Goal: Task Accomplishment & Management: Manage account settings

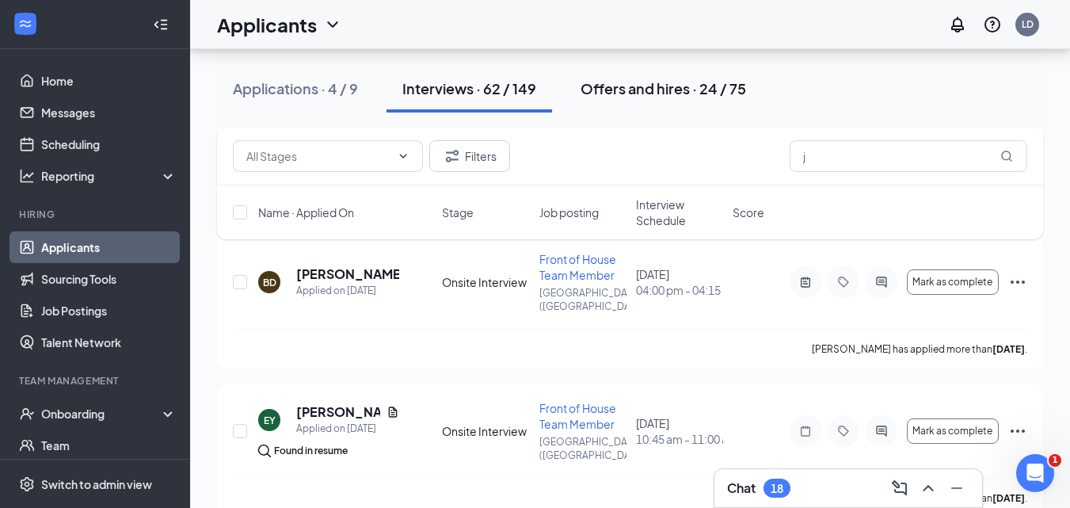
scroll to position [2, 0]
click at [629, 88] on div "Offers and hires · 24 / 75" at bounding box center [664, 88] width 166 height 20
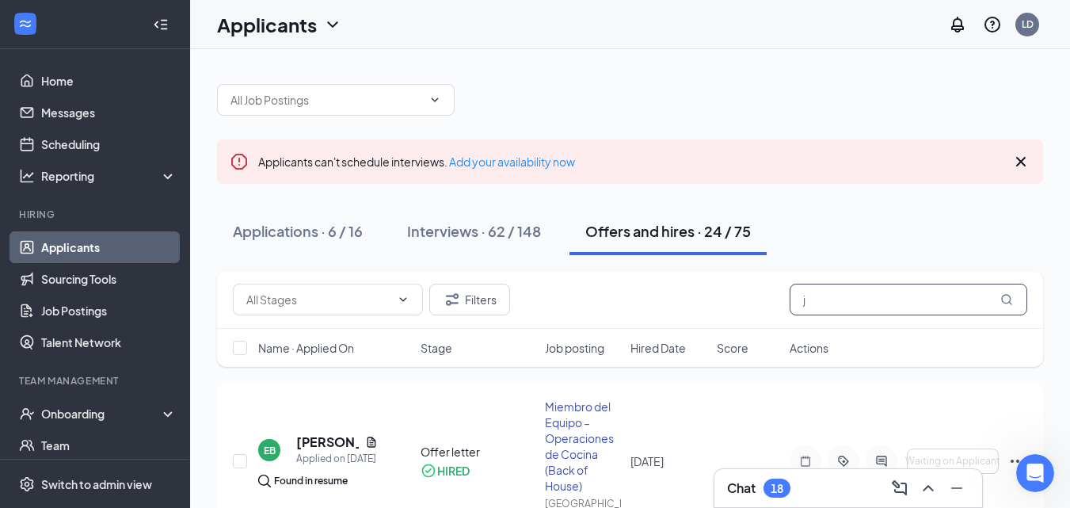
click at [806, 302] on input "j" at bounding box center [909, 300] width 238 height 32
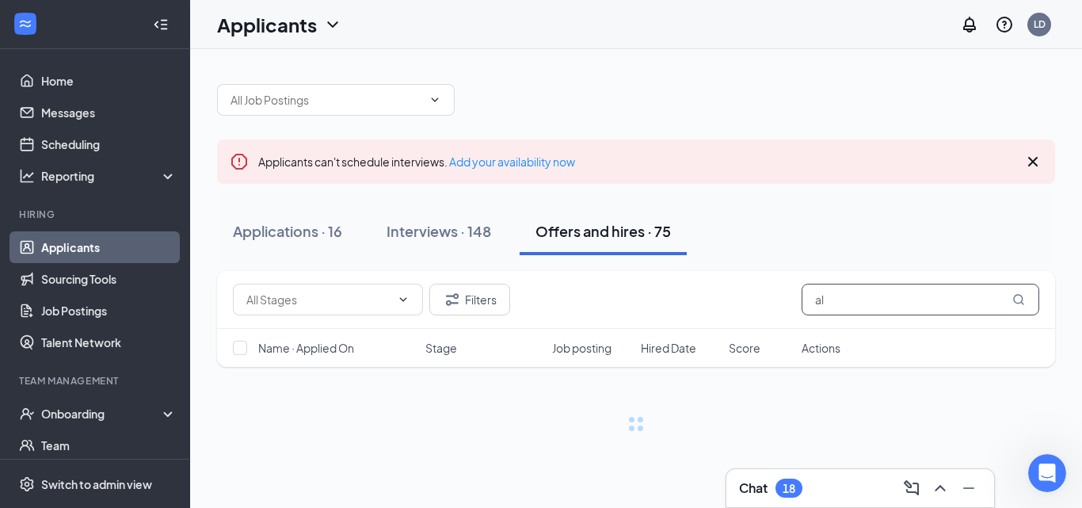
type input "ali"
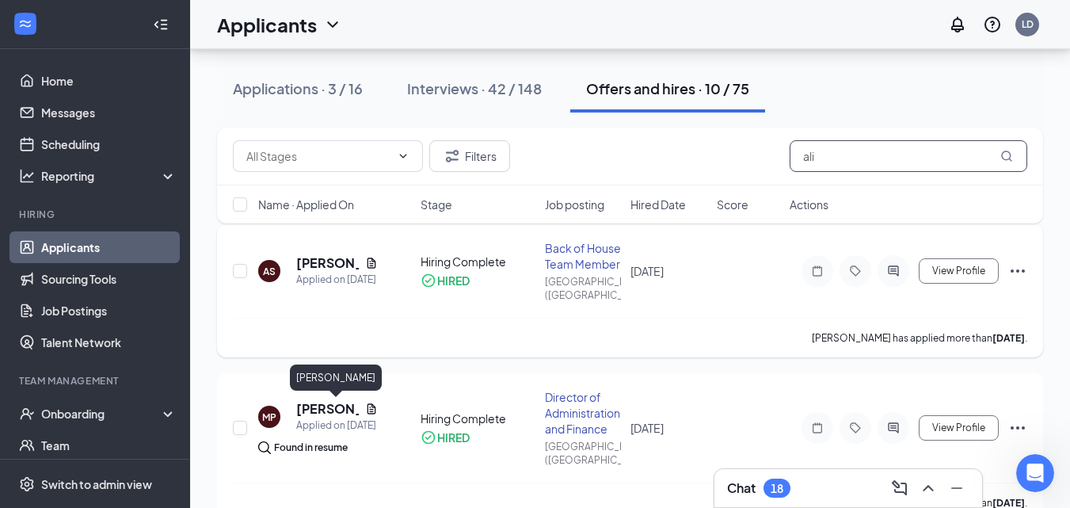
scroll to position [238, 0]
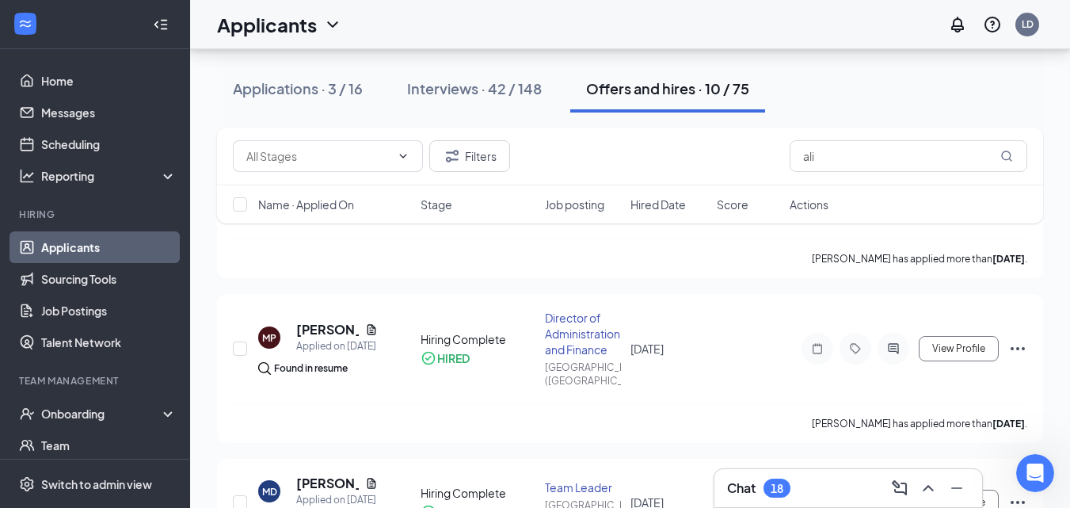
click at [459, 85] on div "Interviews · 42 / 148" at bounding box center [474, 88] width 135 height 20
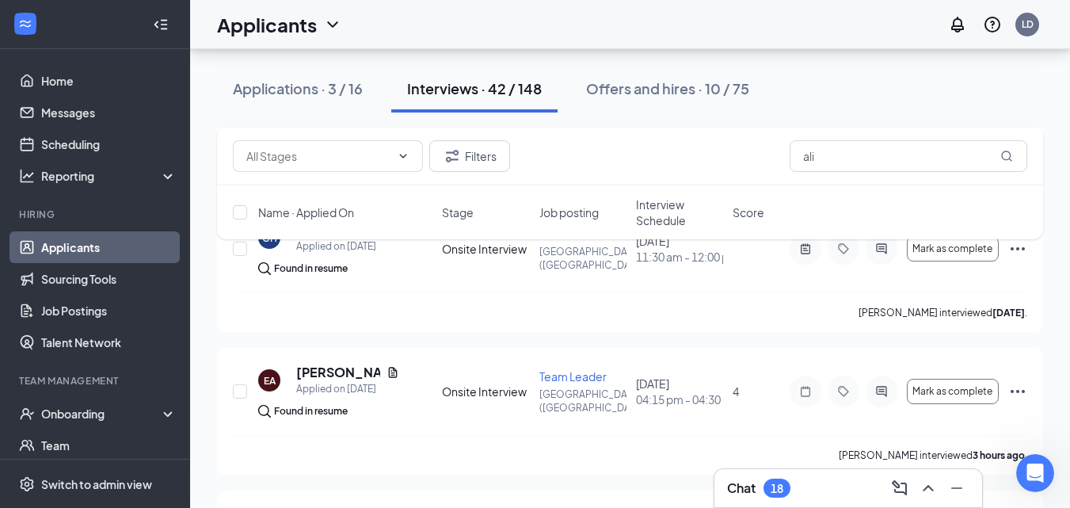
scroll to position [3644, 0]
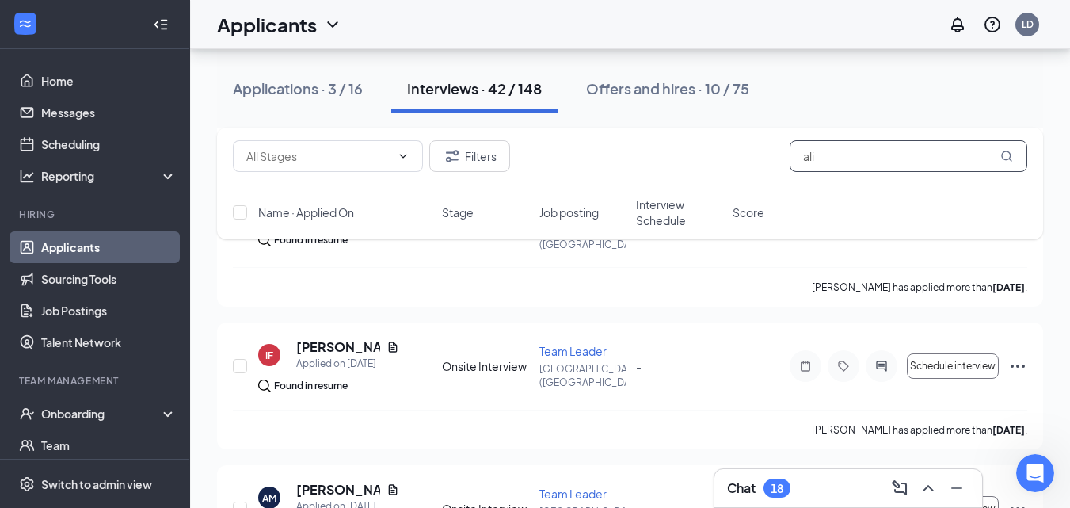
click at [833, 158] on input "ali" at bounding box center [909, 156] width 238 height 32
type input "a"
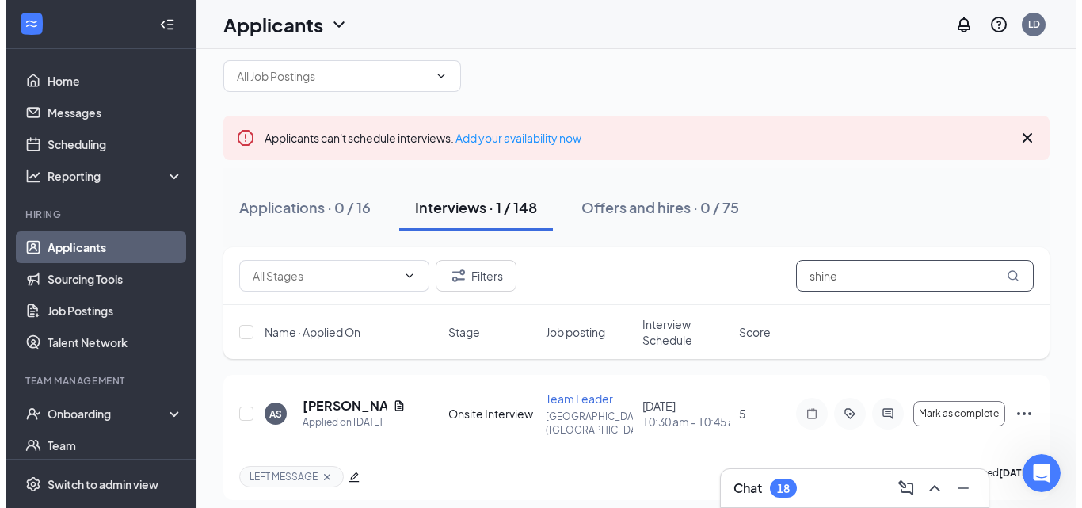
scroll to position [36, 0]
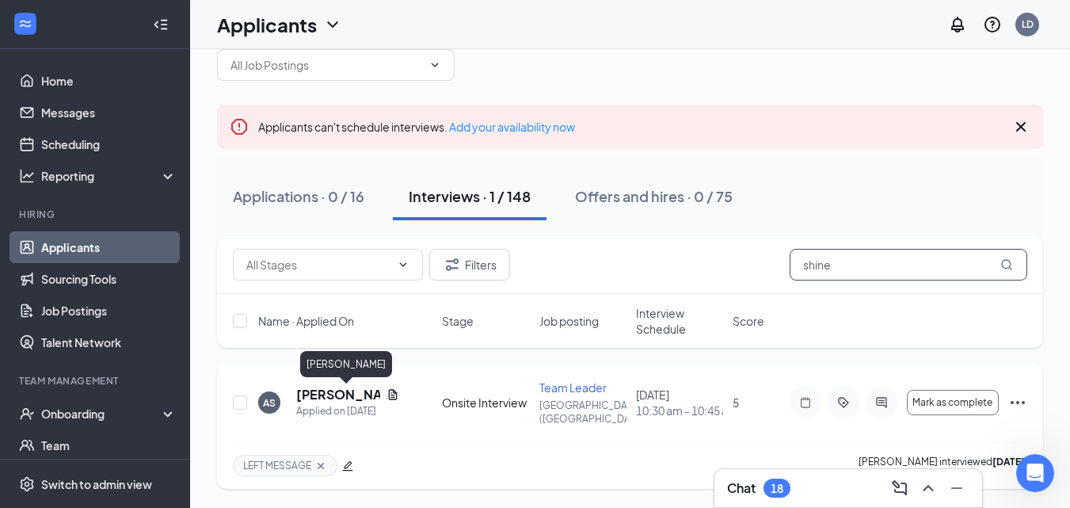
type input "shine"
click at [352, 395] on h5 "[PERSON_NAME]" at bounding box center [338, 394] width 84 height 17
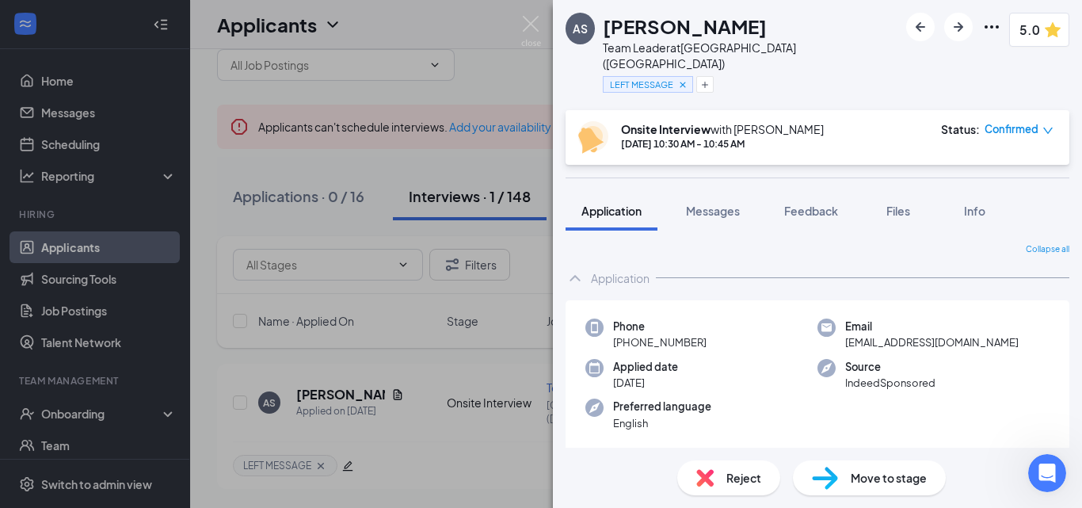
click at [818, 486] on img at bounding box center [825, 478] width 26 height 23
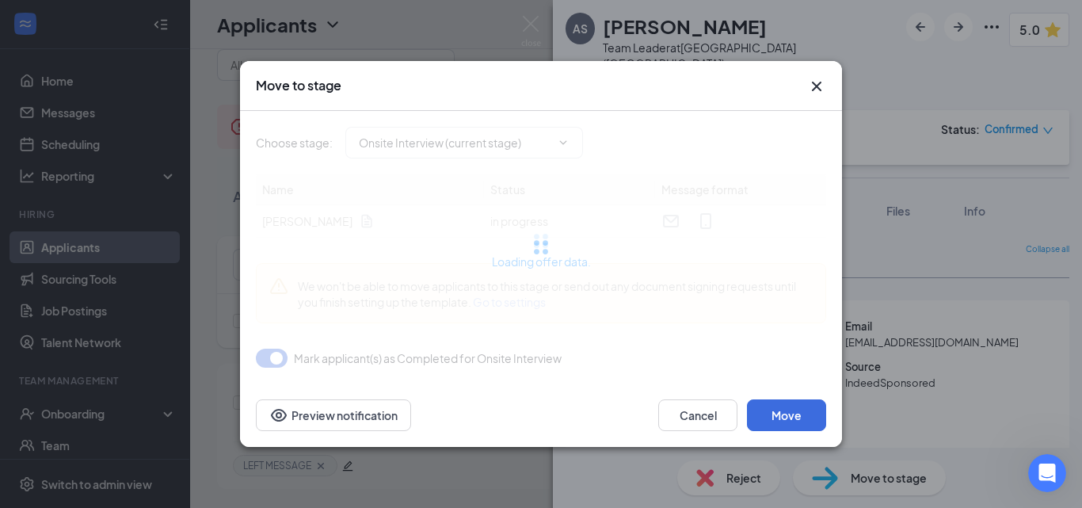
type input "Offer letter (next stage)"
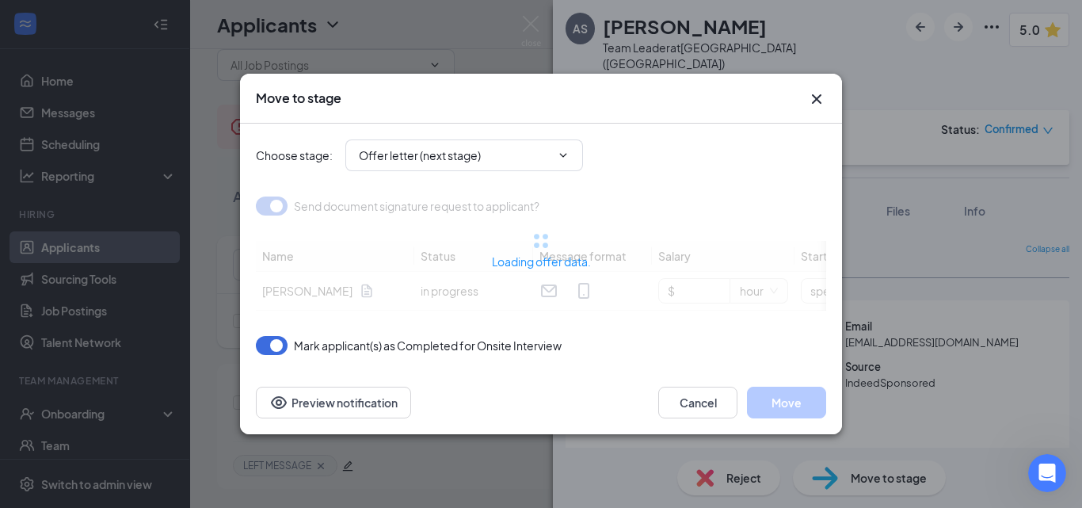
type input "[DATE]"
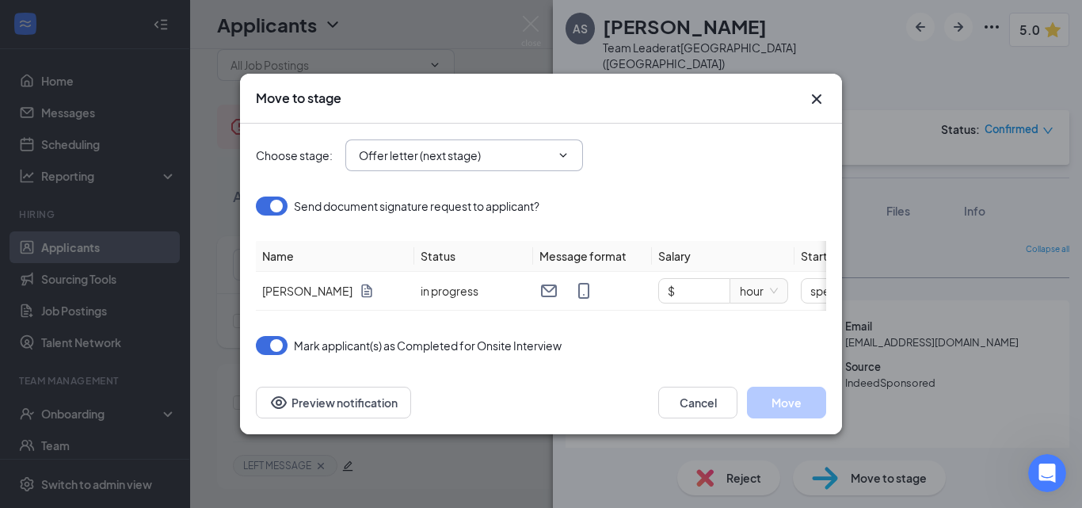
click at [516, 157] on input "Offer letter (next stage)" at bounding box center [455, 155] width 192 height 17
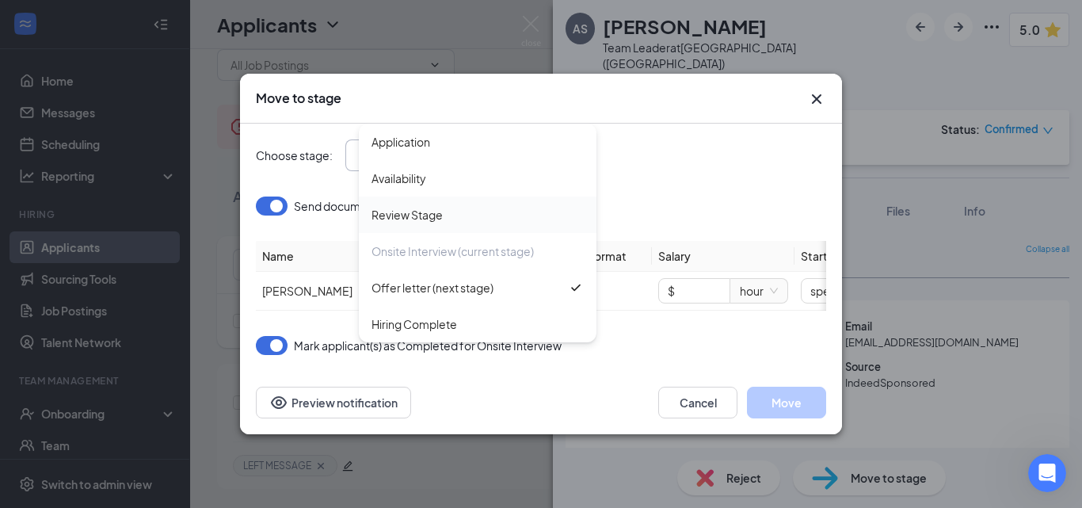
click at [426, 215] on div "Review Stage" at bounding box center [407, 214] width 71 height 17
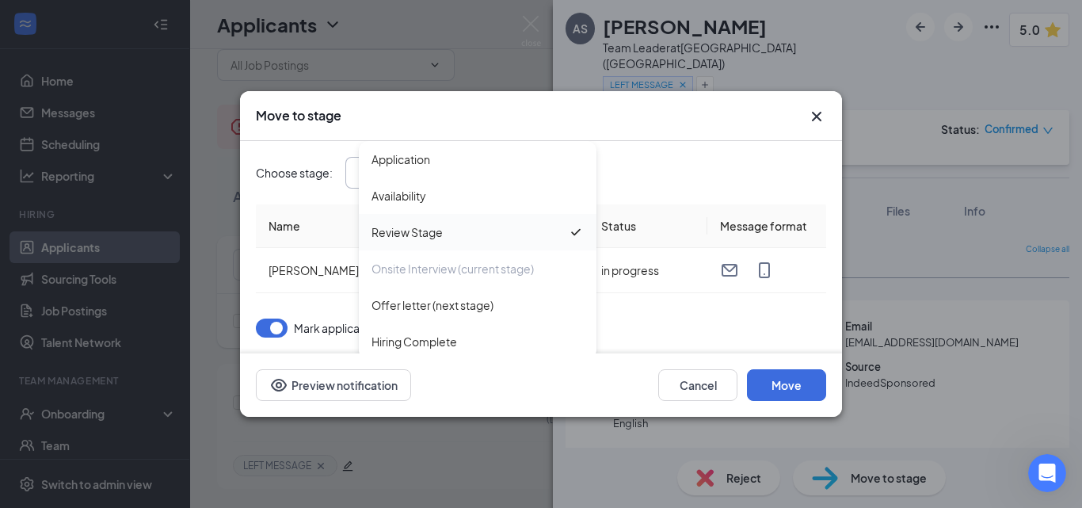
type input "Review Stage"
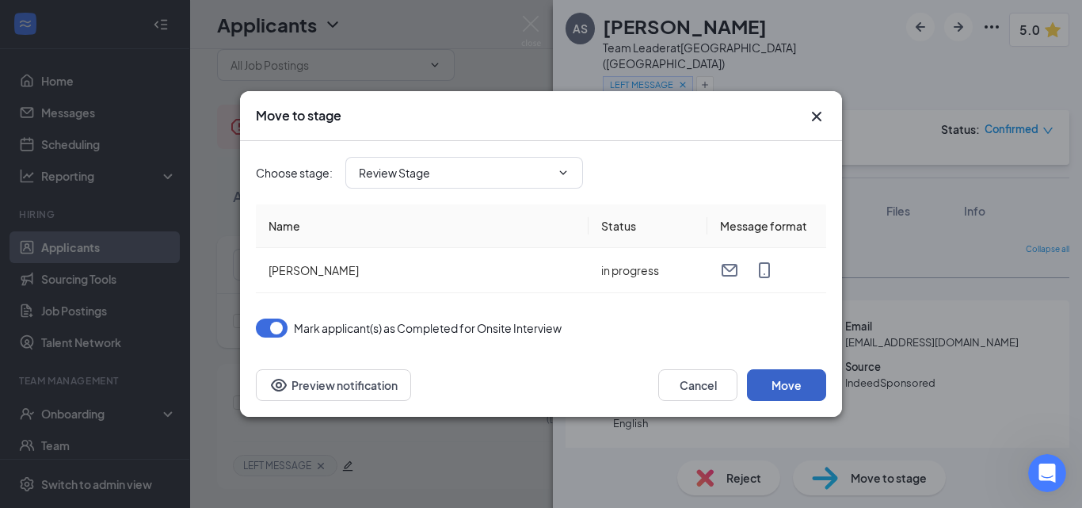
click at [794, 384] on button "Move" at bounding box center [786, 385] width 79 height 32
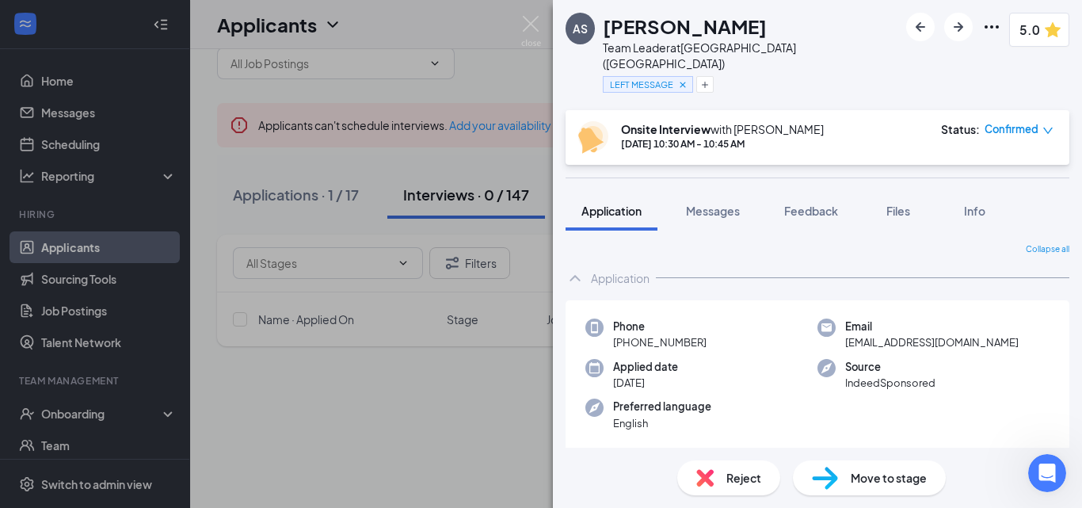
click at [836, 477] on img at bounding box center [825, 478] width 26 height 23
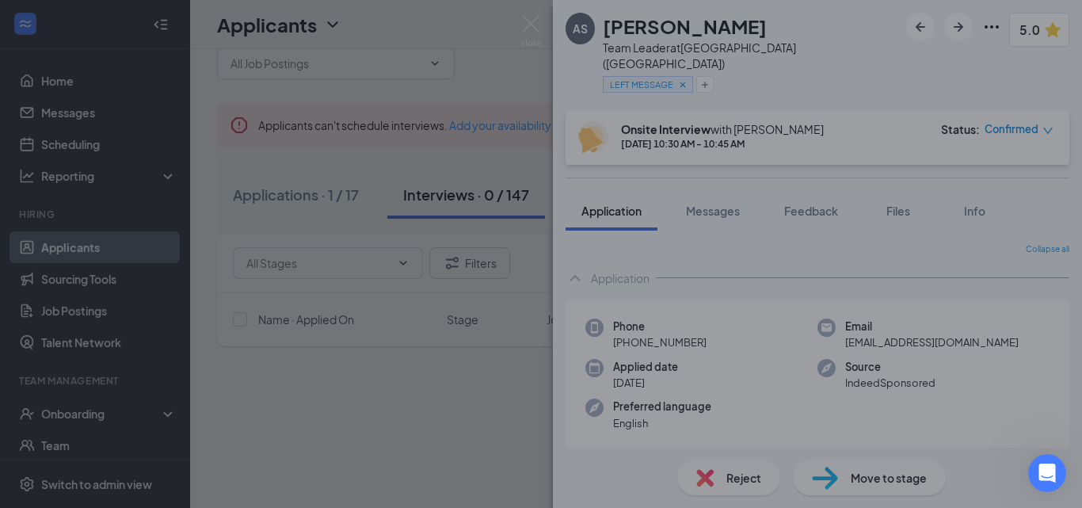
type input "Offer letter (next stage)"
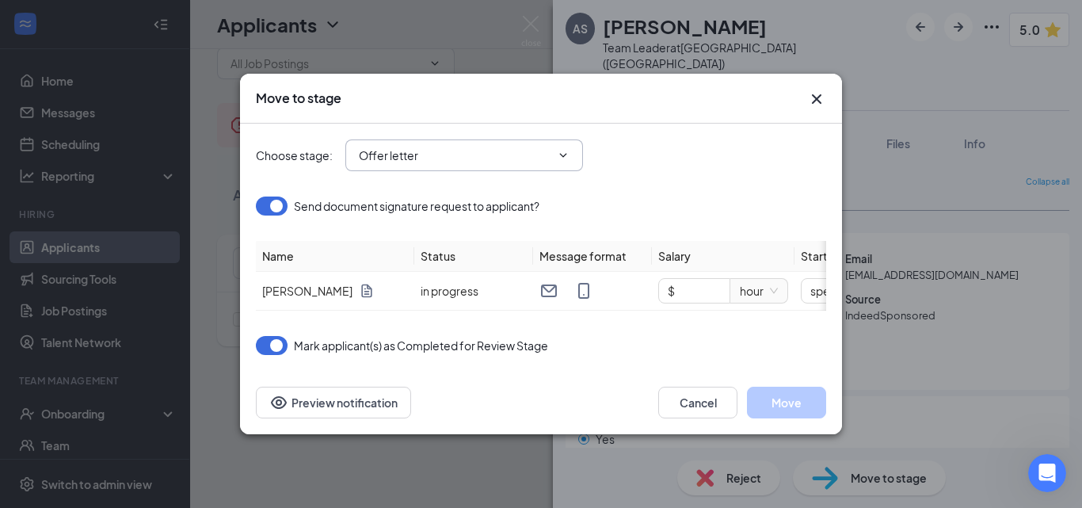
click at [494, 139] on span "Offer letter" at bounding box center [464, 155] width 238 height 32
click at [456, 153] on input "Offer letter" at bounding box center [455, 155] width 192 height 17
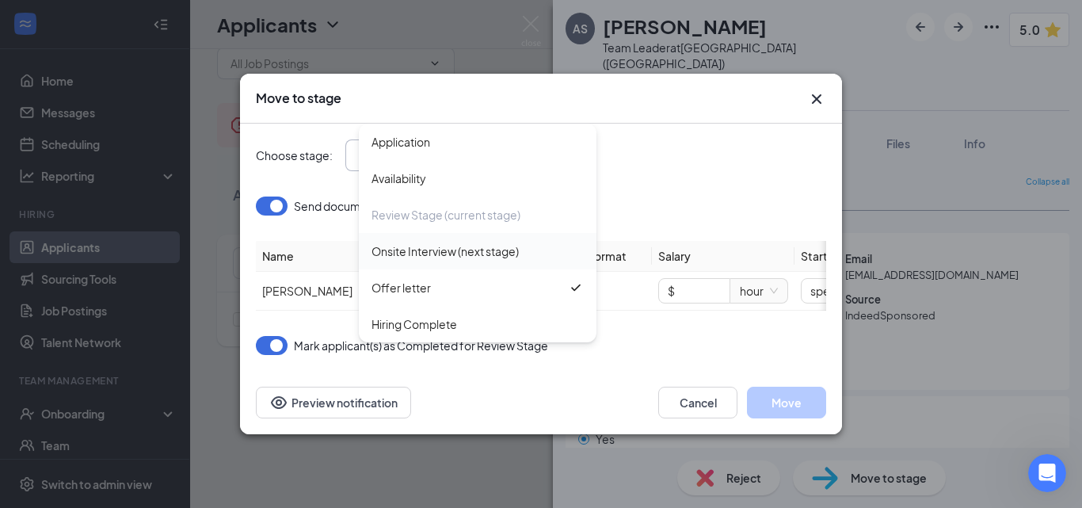
click at [433, 252] on div "Onsite Interview (next stage)" at bounding box center [445, 250] width 147 height 17
type input "Onsite Interview (next stage)"
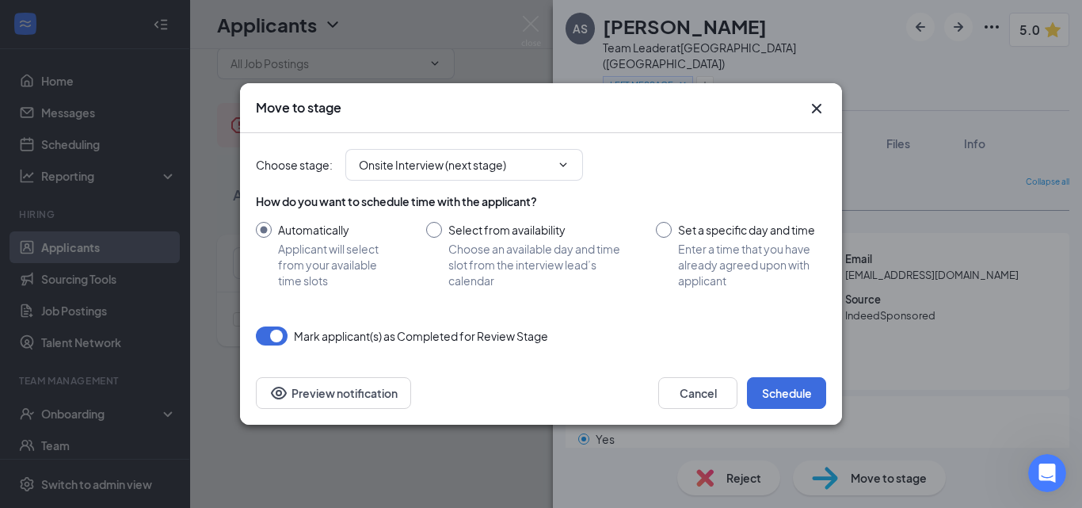
click at [665, 228] on input "Set a specific day and time Enter a time that you have already agreed upon with…" at bounding box center [741, 255] width 170 height 67
radio input "true"
radio input "false"
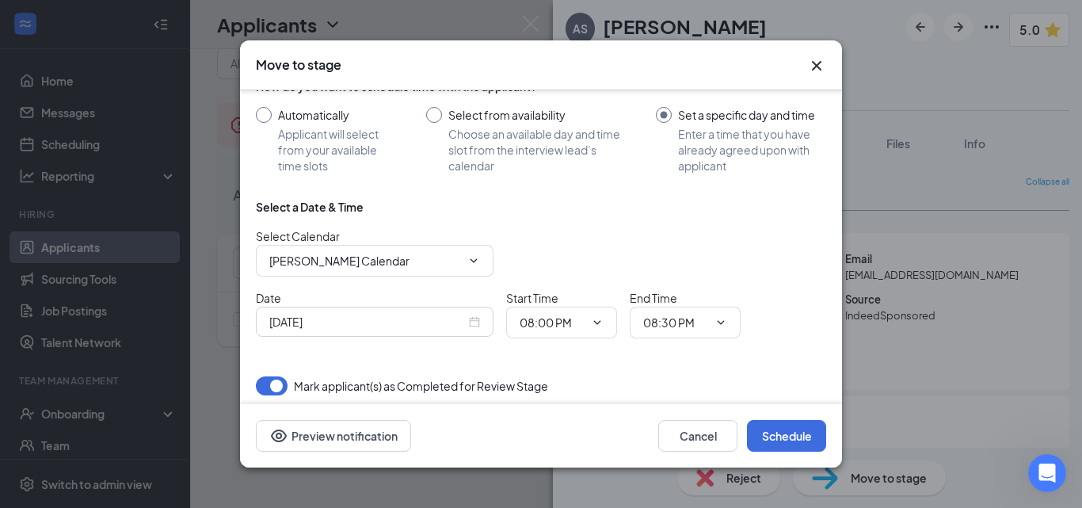
scroll to position [79, 0]
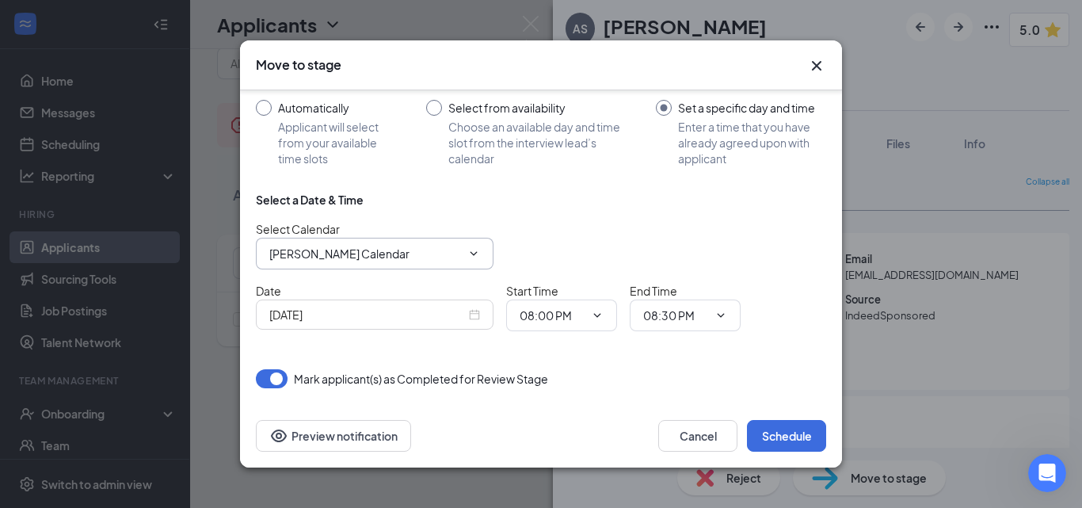
click at [426, 260] on input "[PERSON_NAME] Calendar" at bounding box center [365, 253] width 192 height 17
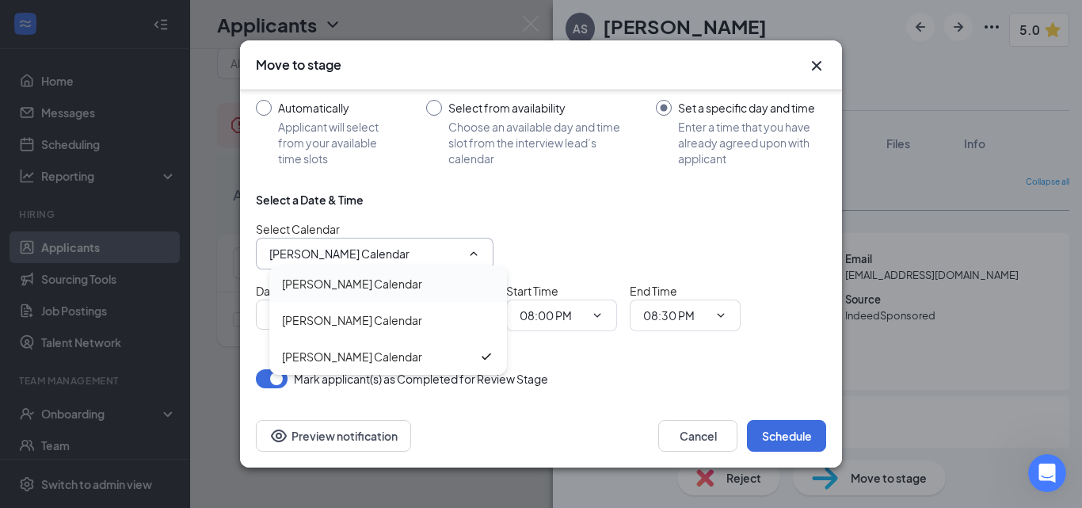
click at [394, 286] on div "[PERSON_NAME] Calendar" at bounding box center [352, 283] width 140 height 17
type input "[PERSON_NAME] Calendar"
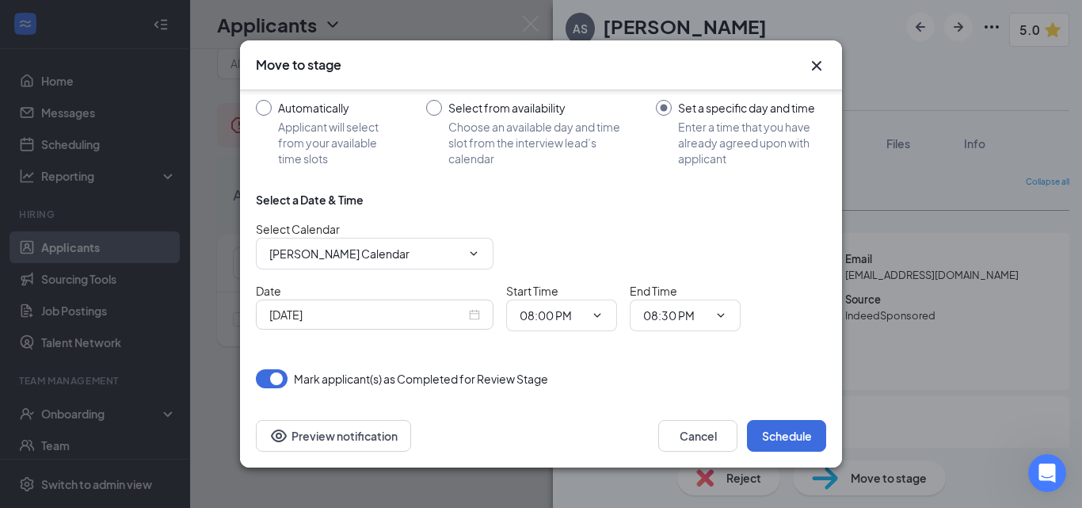
click at [387, 317] on input "[DATE]" at bounding box center [367, 314] width 196 height 17
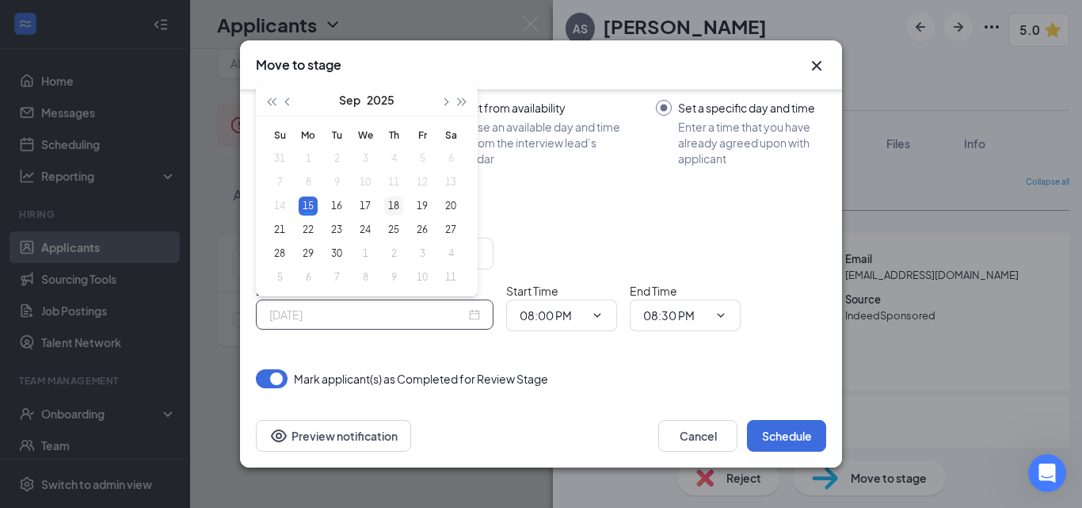
type input "[DATE]"
click at [401, 206] on div "18" at bounding box center [393, 205] width 19 height 19
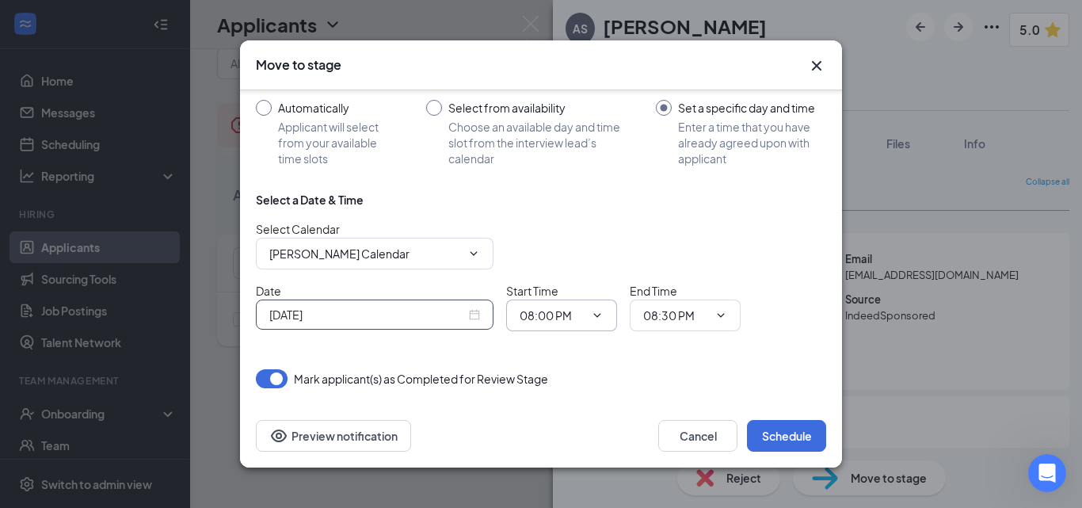
click at [581, 322] on input "08:00 PM" at bounding box center [552, 315] width 65 height 17
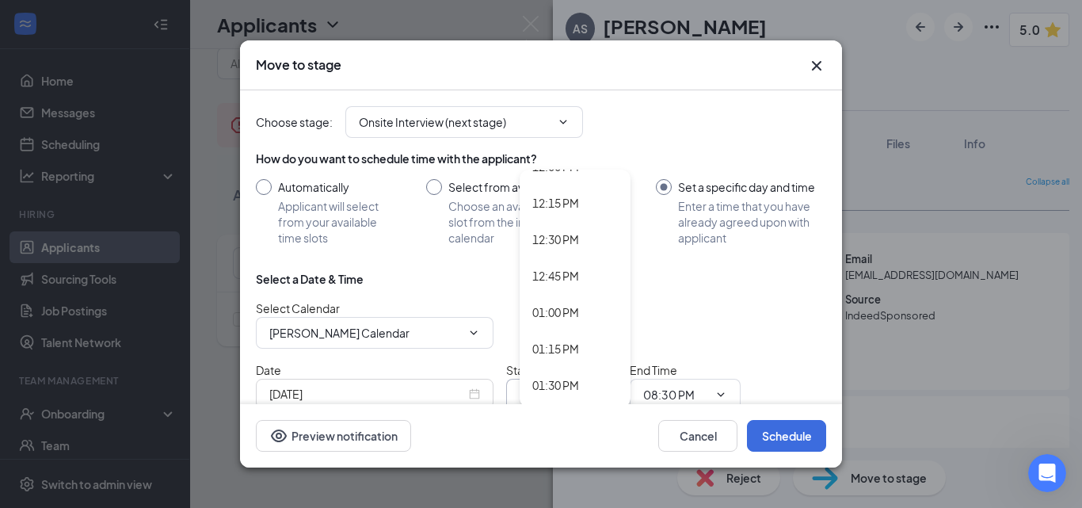
scroll to position [1743, 0]
click at [561, 192] on div "12:00 PM" at bounding box center [555, 193] width 47 height 17
type input "12:00 PM"
click at [660, 393] on input "08:30 PM" at bounding box center [675, 394] width 65 height 17
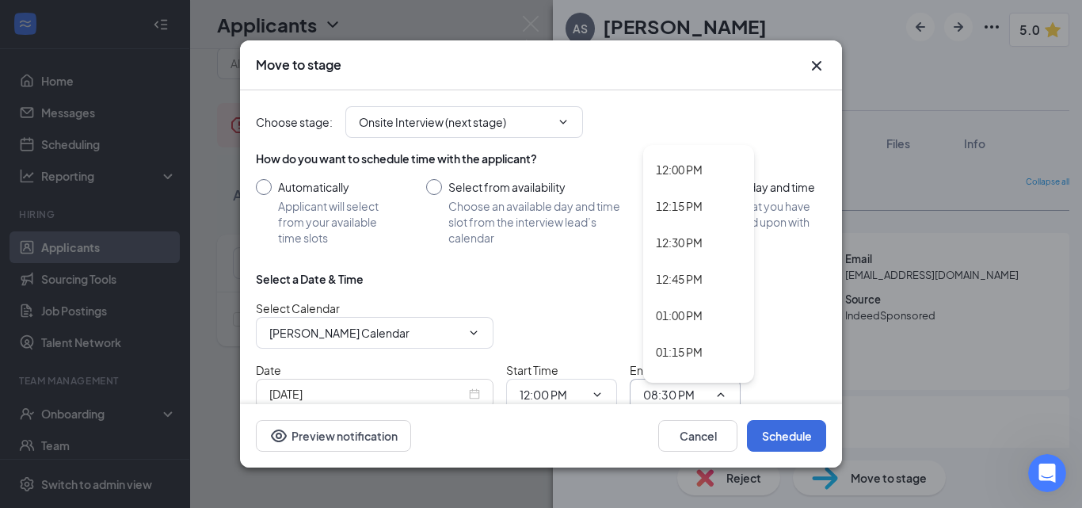
click at [682, 241] on div "12:30 PM" at bounding box center [679, 242] width 47 height 17
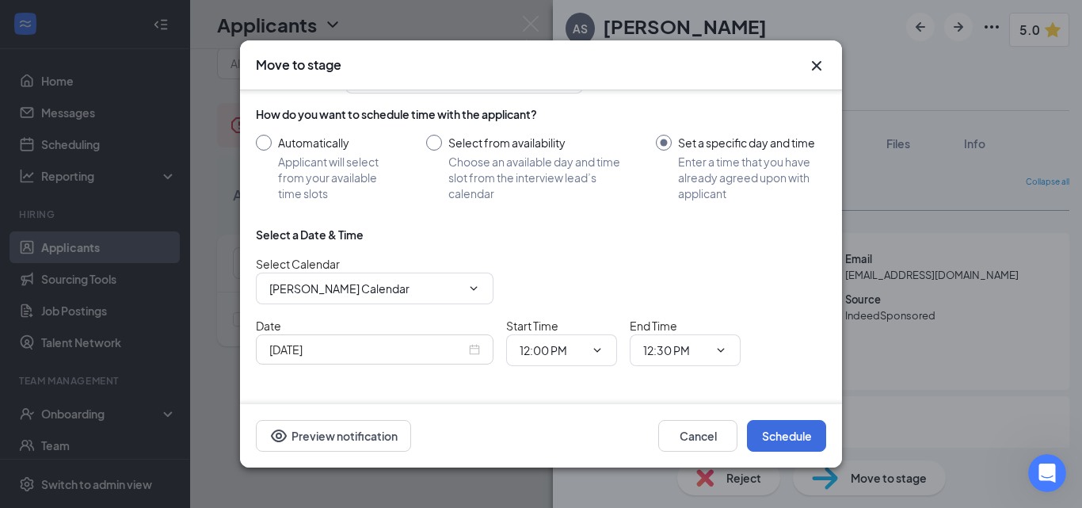
scroll to position [79, 0]
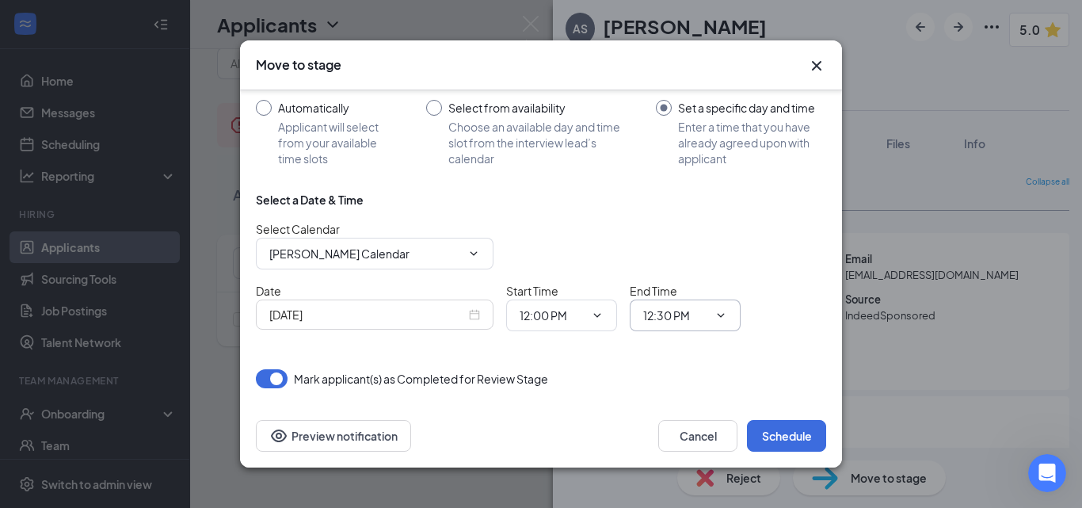
click at [677, 314] on input "12:30 PM" at bounding box center [675, 315] width 65 height 17
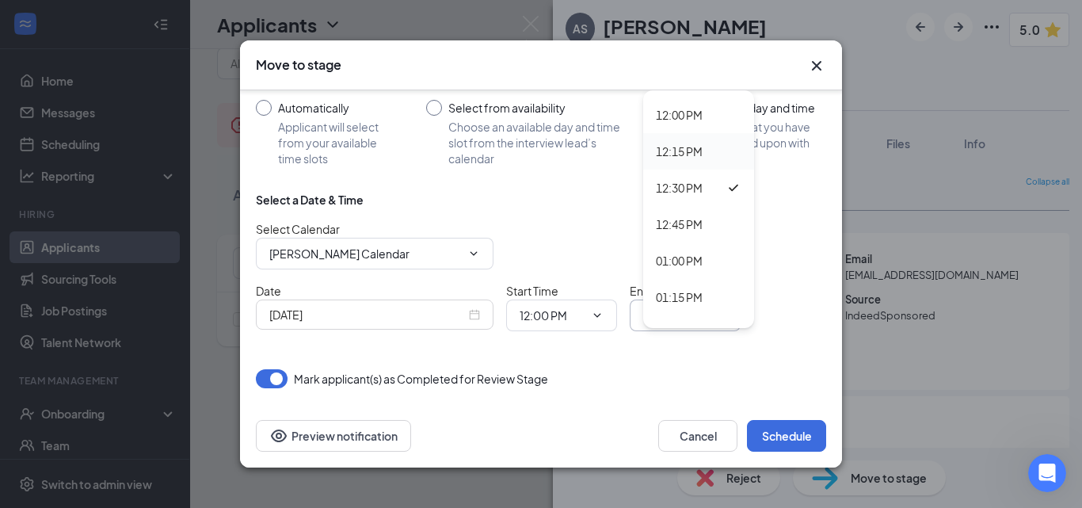
click at [677, 156] on div "12:15 PM" at bounding box center [679, 151] width 47 height 17
type input "12:15 PM"
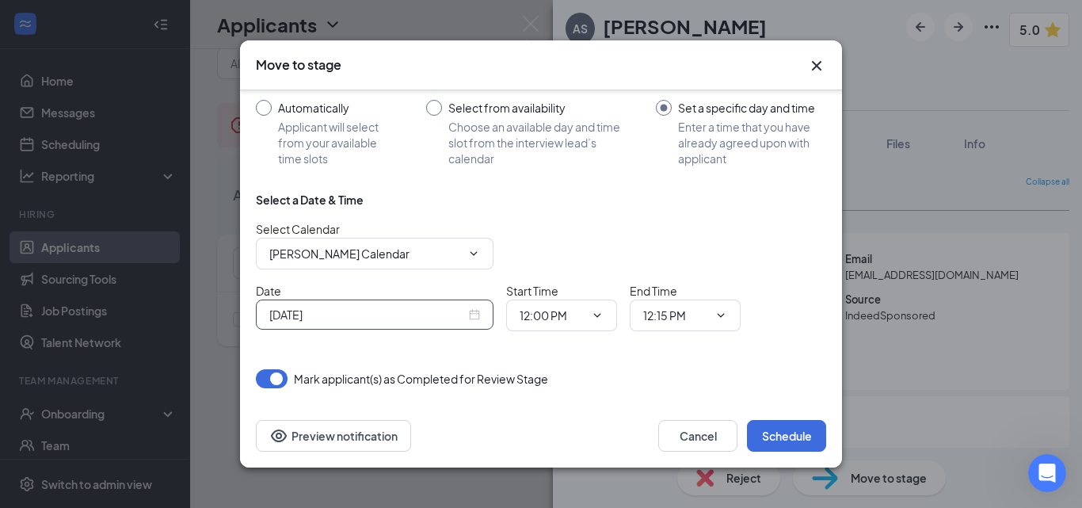
click at [392, 318] on input "[DATE]" at bounding box center [367, 314] width 196 height 17
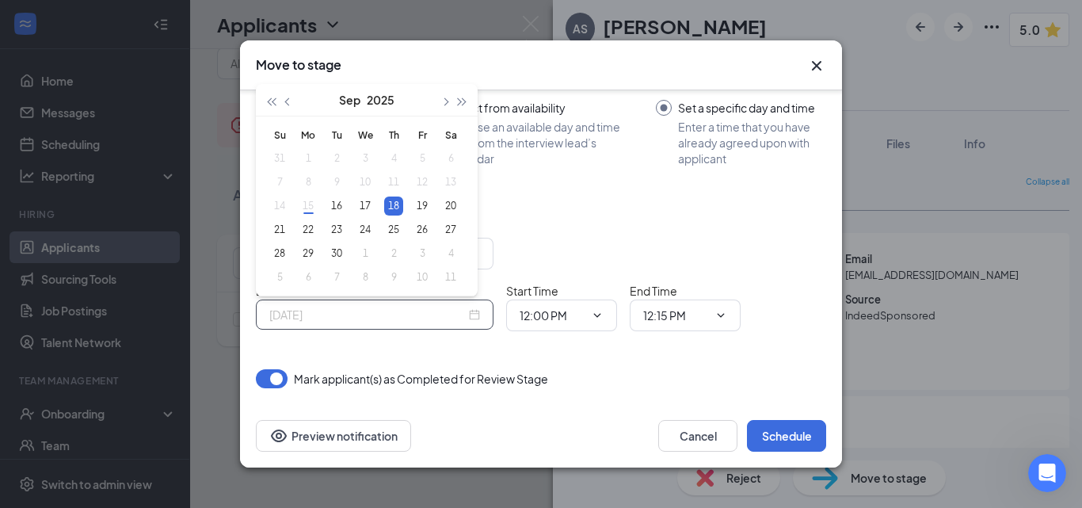
type input "[DATE]"
click at [394, 209] on div "18" at bounding box center [393, 205] width 19 height 19
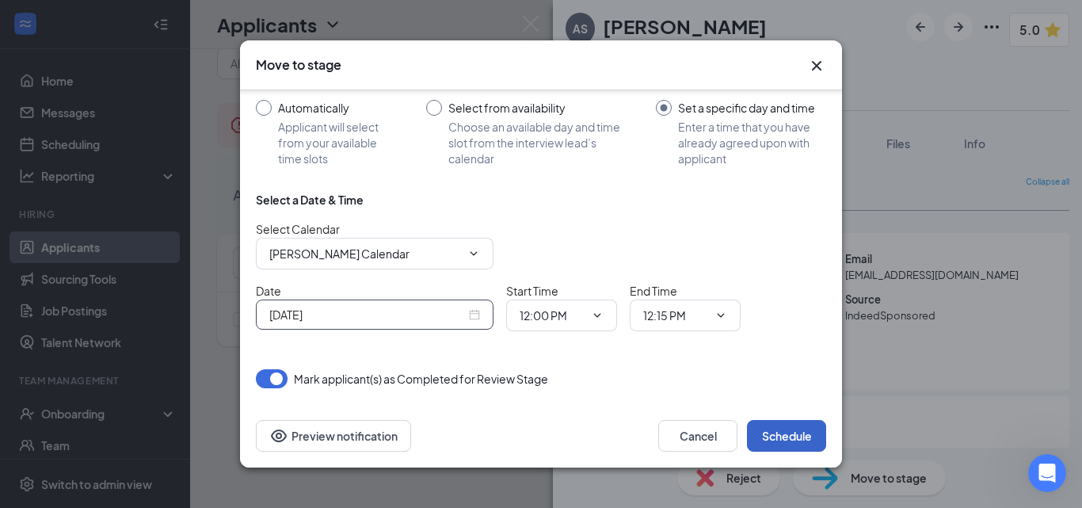
click at [789, 436] on button "Schedule" at bounding box center [786, 436] width 79 height 32
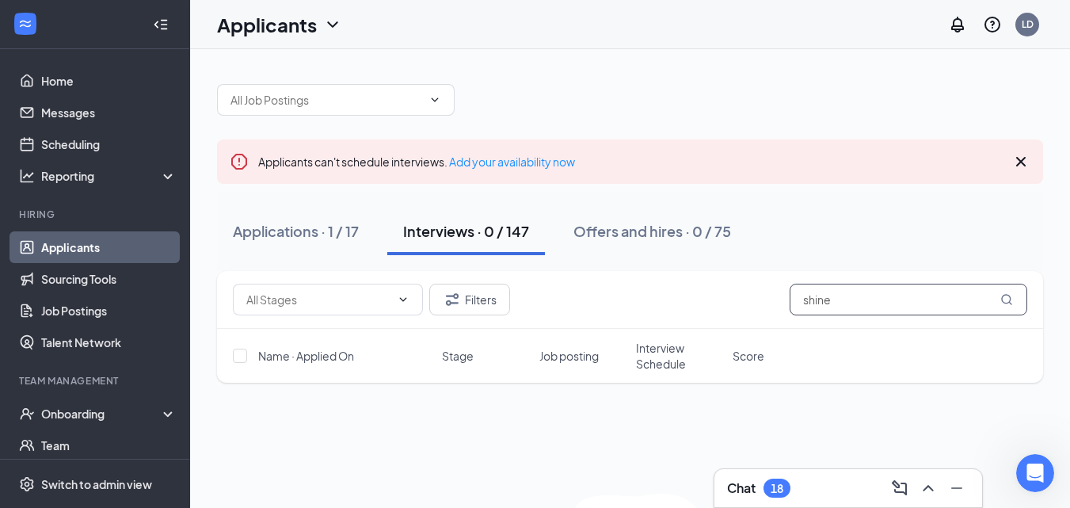
click at [872, 310] on input "shine" at bounding box center [909, 300] width 238 height 32
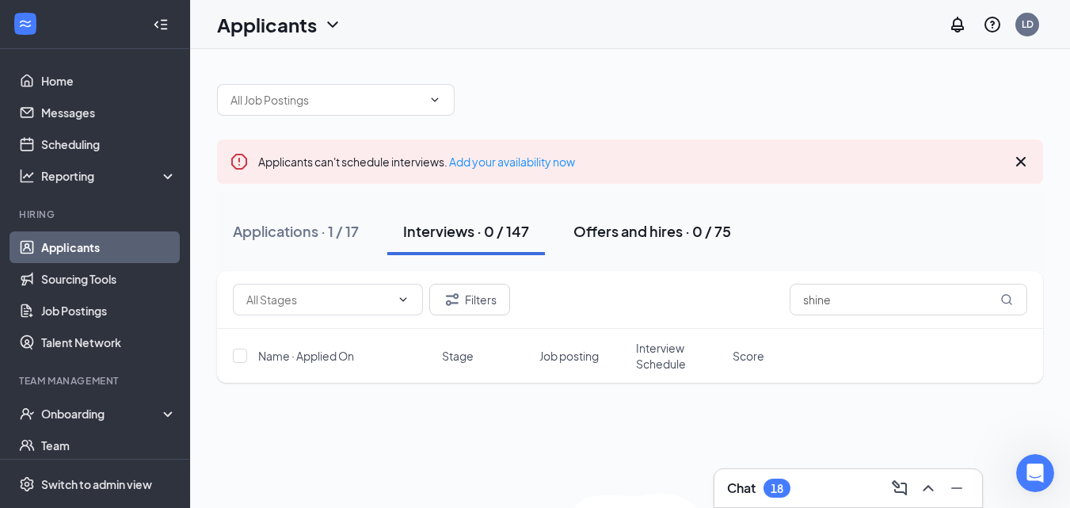
click at [612, 236] on div "Offers and hires · 0 / 75" at bounding box center [652, 231] width 158 height 20
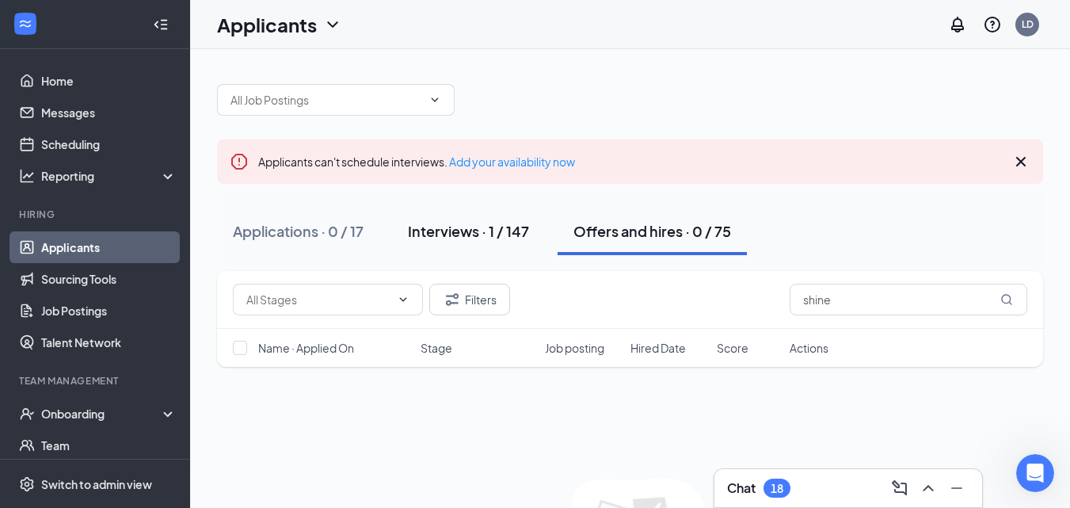
click at [462, 227] on div "Interviews · 1 / 147" at bounding box center [468, 231] width 121 height 20
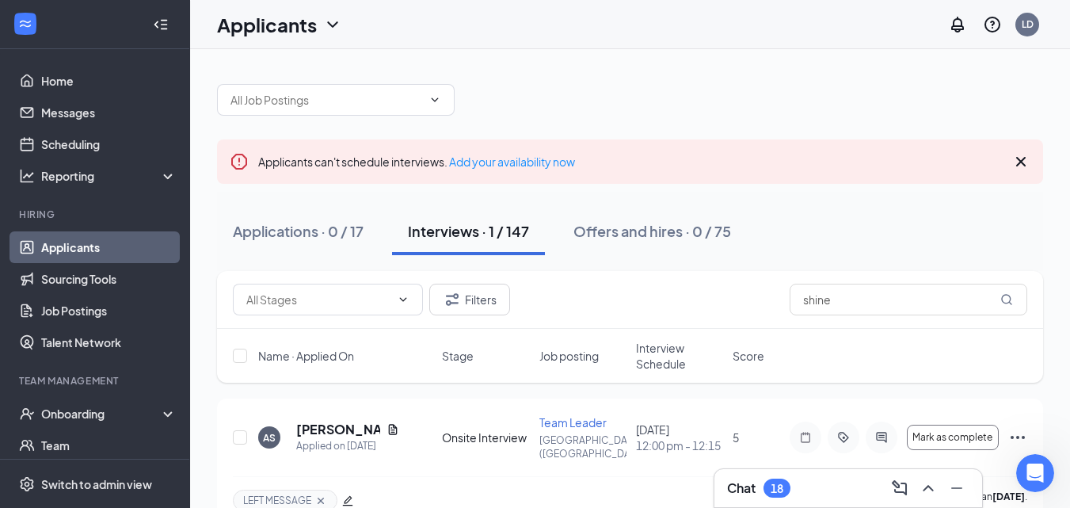
scroll to position [36, 0]
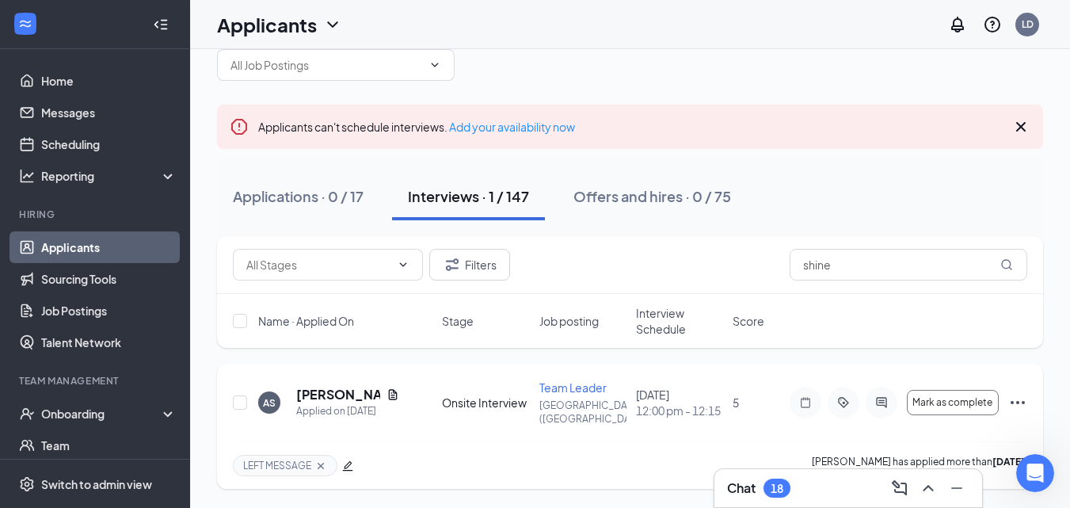
click at [321, 466] on icon "Cross" at bounding box center [321, 465] width 6 height 6
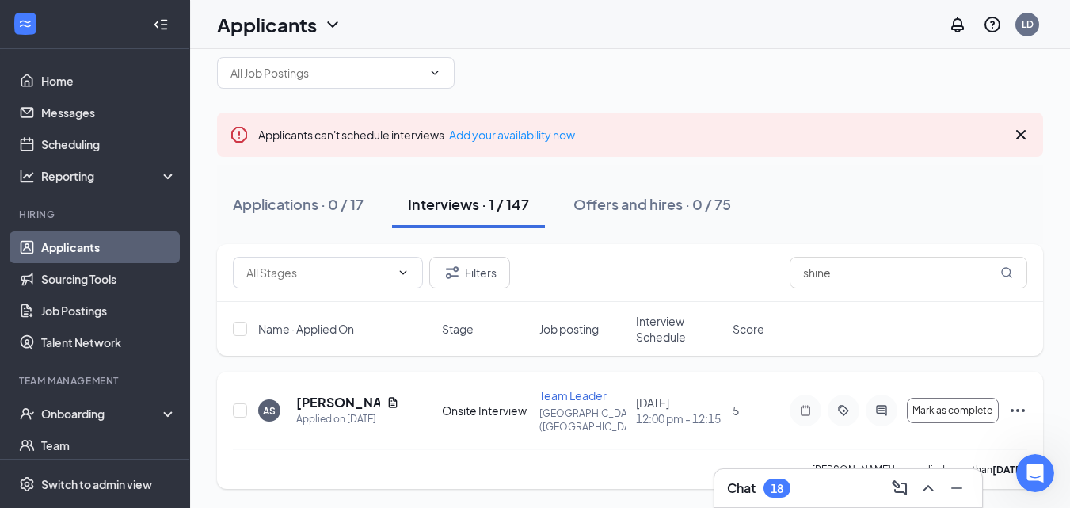
scroll to position [29, 0]
click at [623, 200] on div "Offers and hires · 0 / 75" at bounding box center [652, 204] width 158 height 20
